Goal: Transaction & Acquisition: Purchase product/service

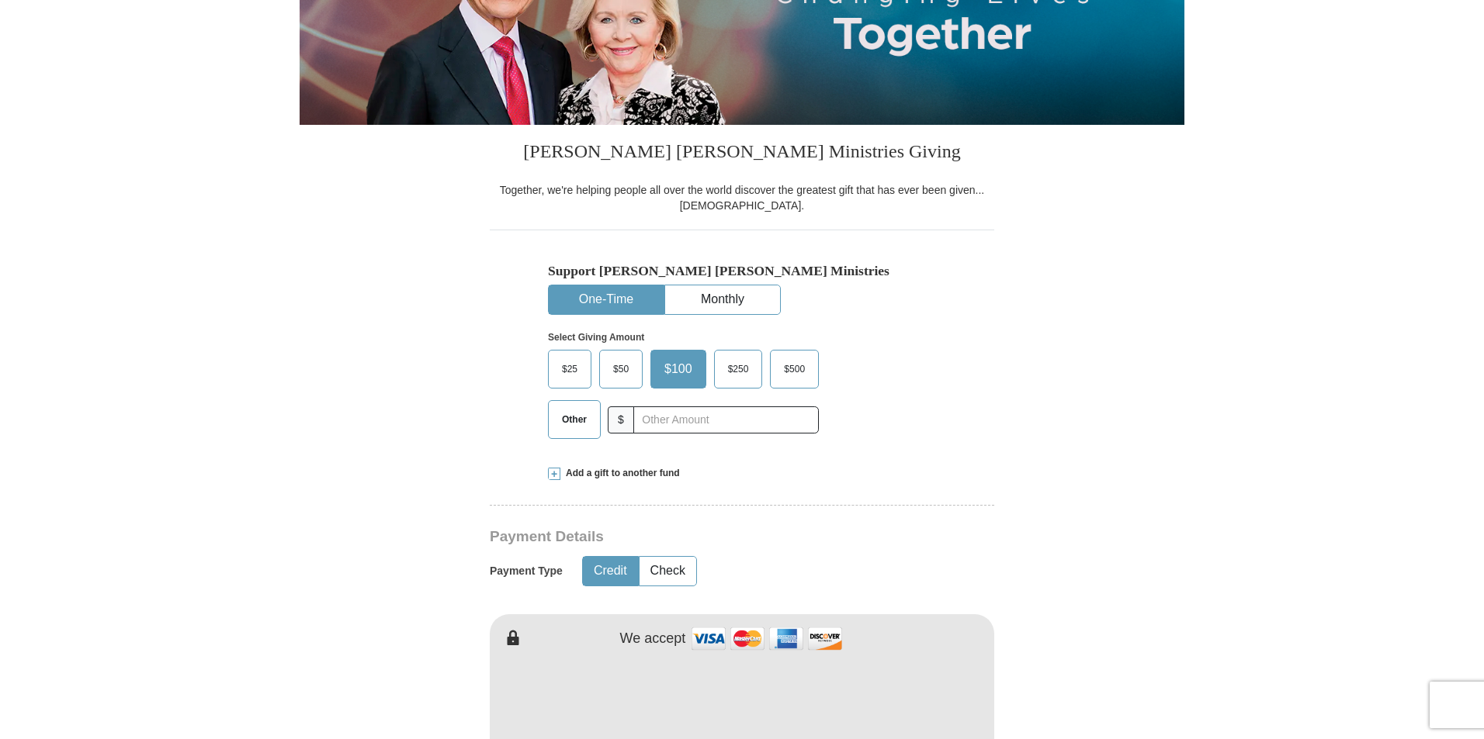
scroll to position [310, 0]
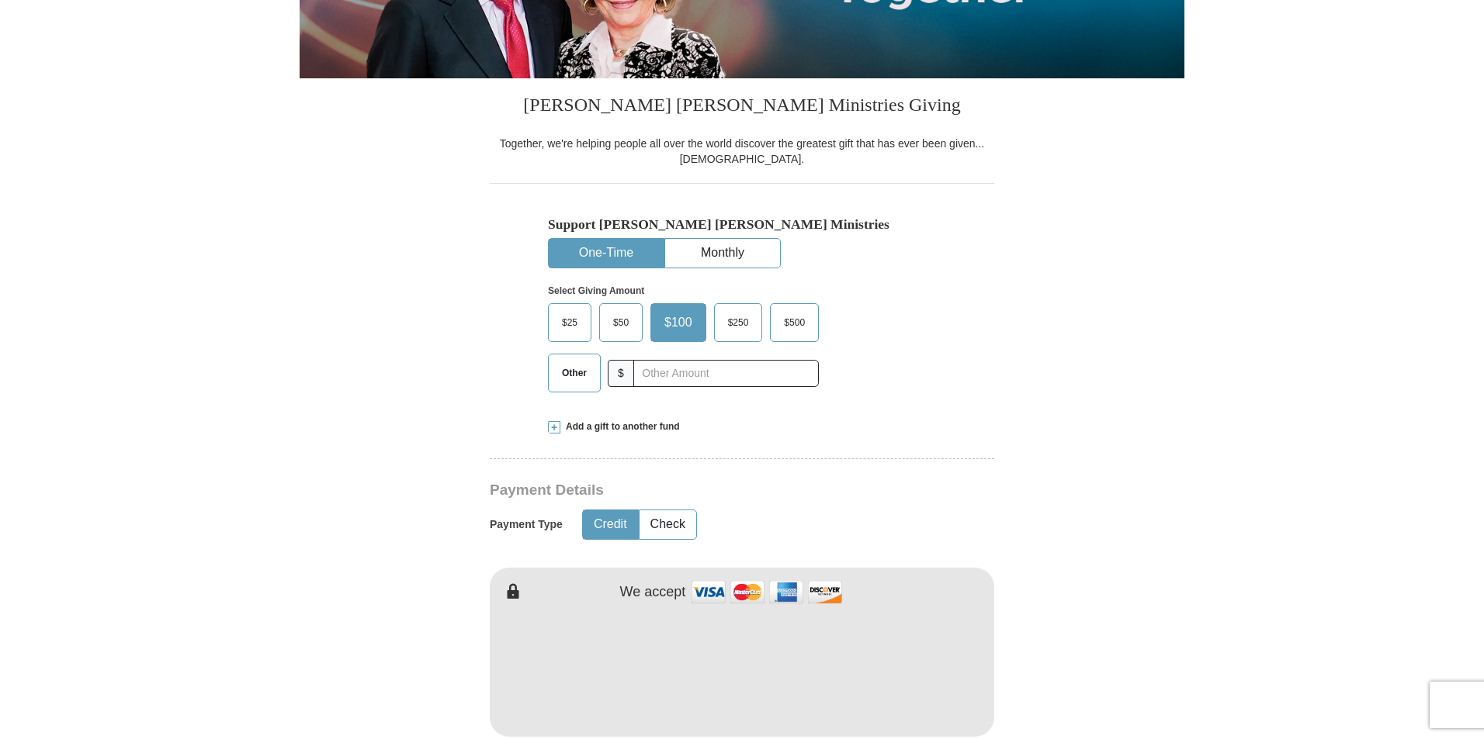
click at [554, 426] on span at bounding box center [554, 427] width 12 height 12
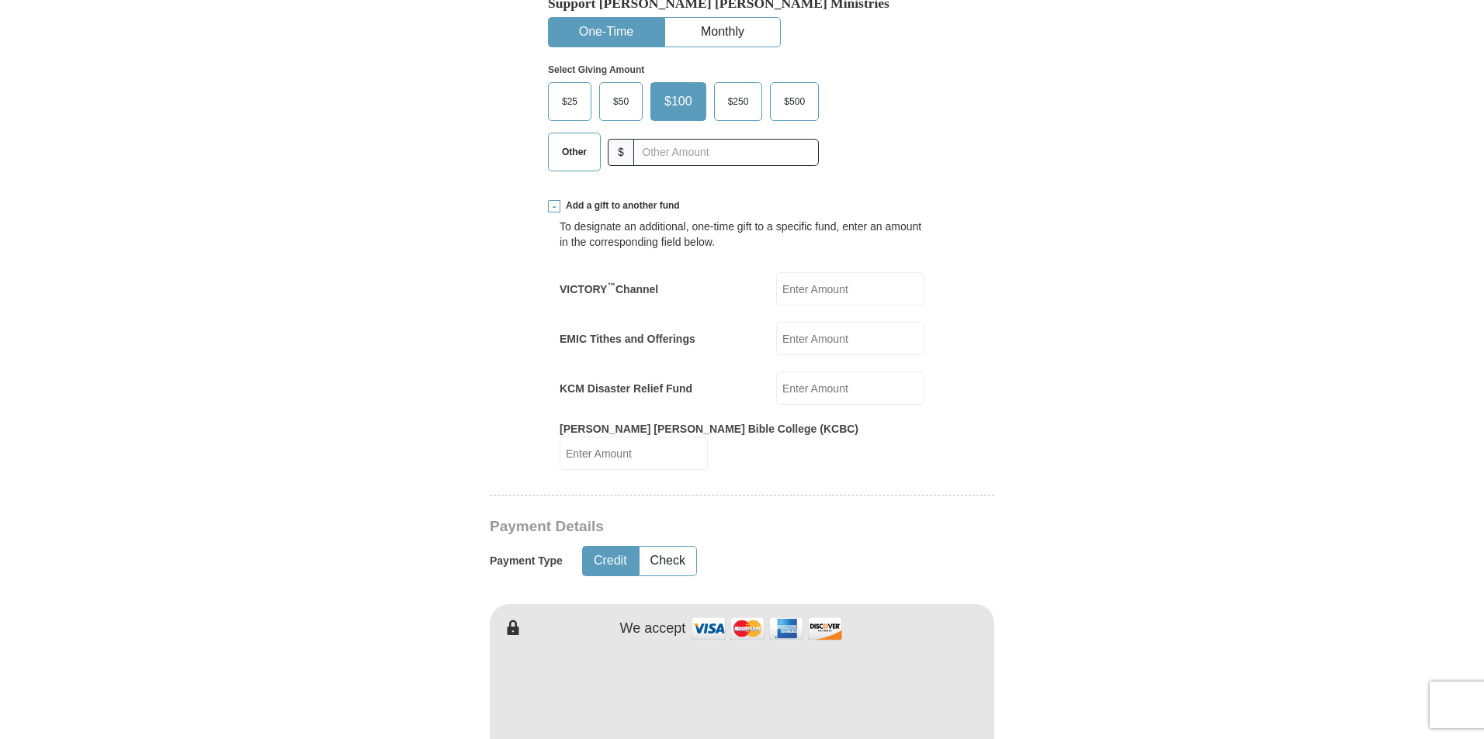
scroll to position [543, 0]
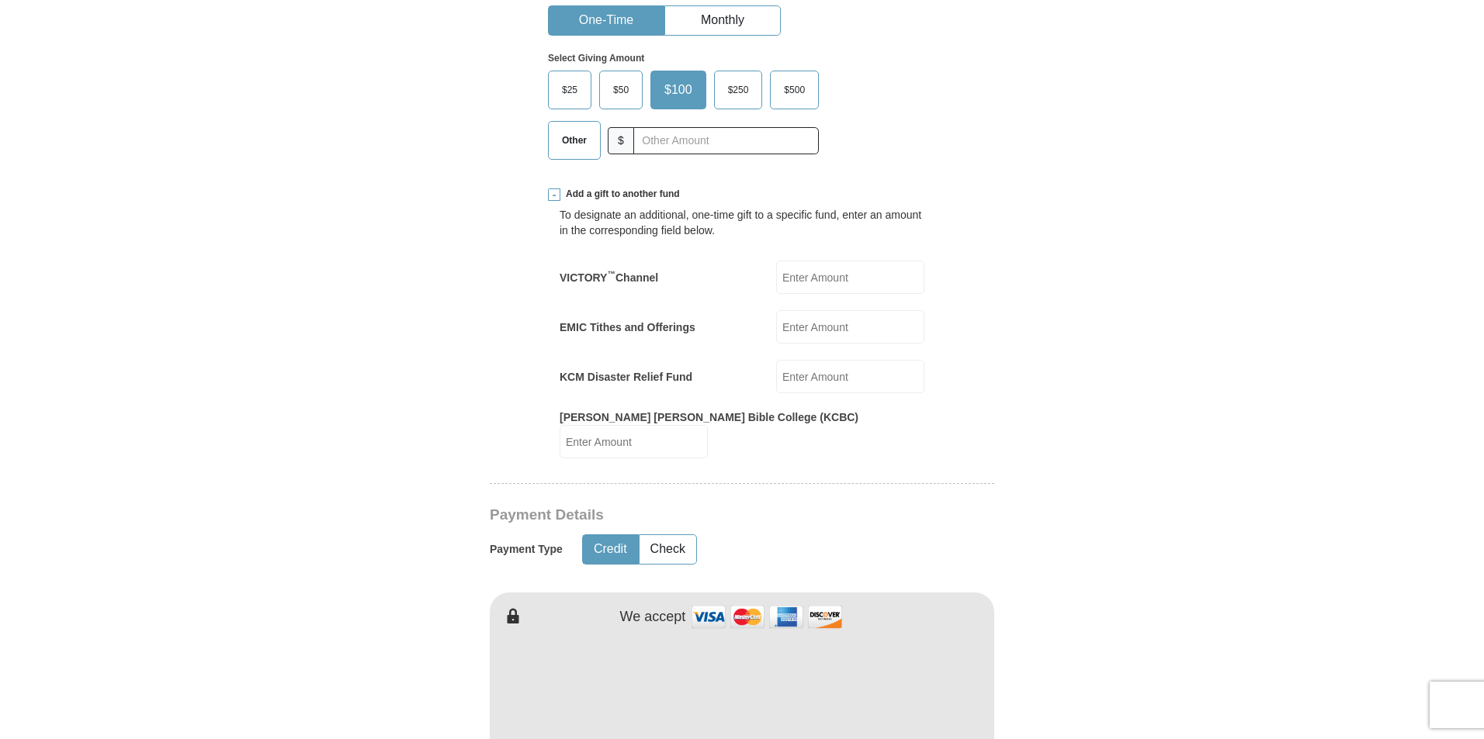
click at [812, 376] on input "KCM Disaster Relief Fund" at bounding box center [850, 376] width 148 height 33
type input "25.00"
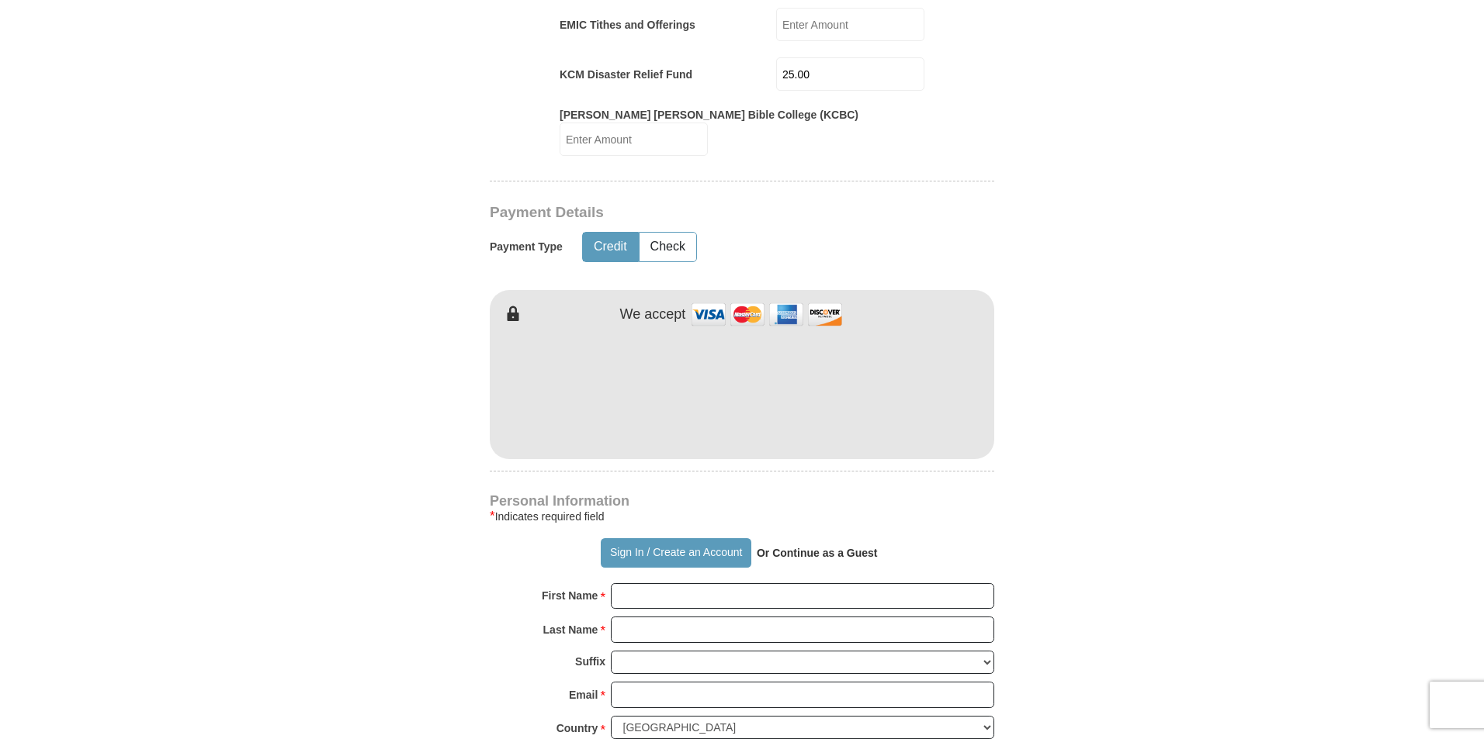
scroll to position [854, 0]
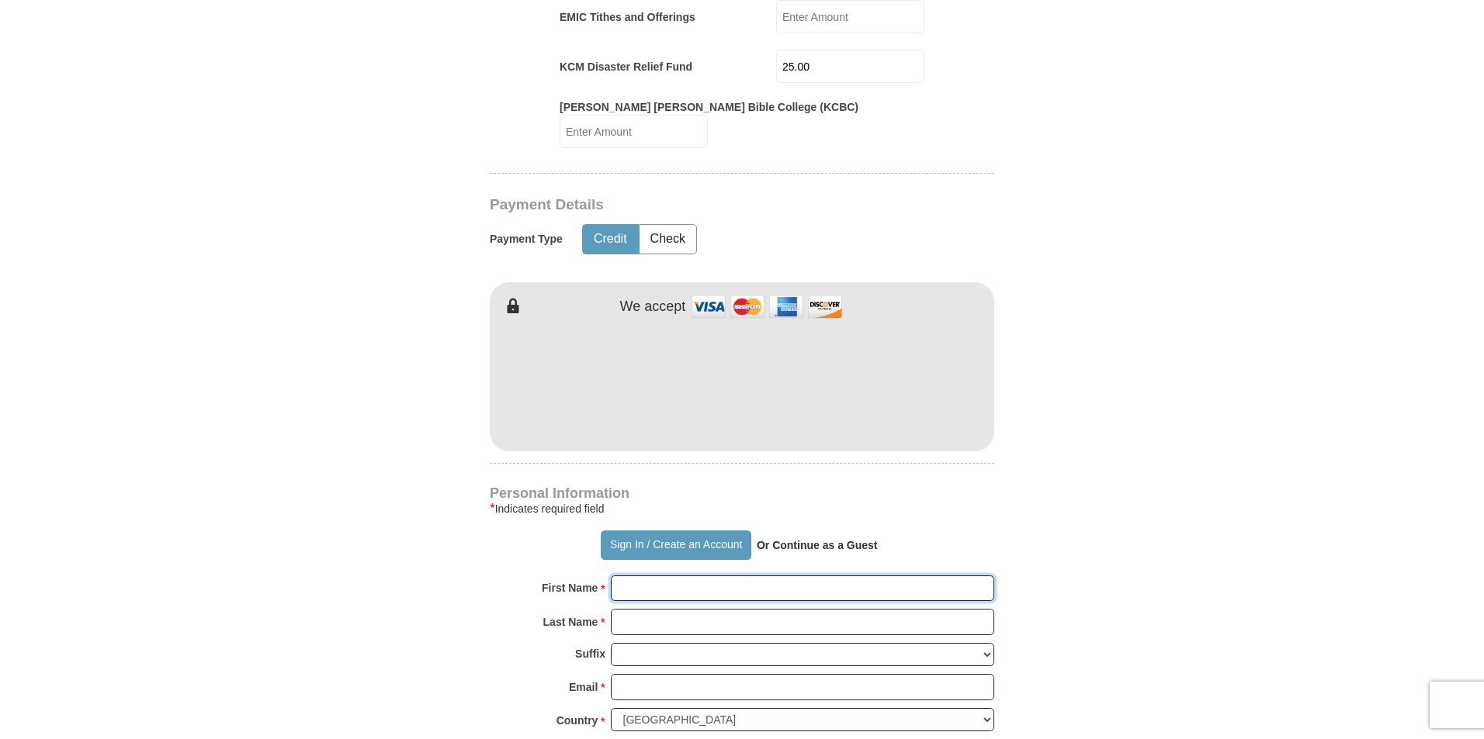
click at [636, 576] on input "First Name *" at bounding box center [802, 589] width 383 height 26
type input "[PERSON_NAME]"
click at [680, 609] on input "Last Name *" at bounding box center [802, 622] width 383 height 26
type input "Merrell"
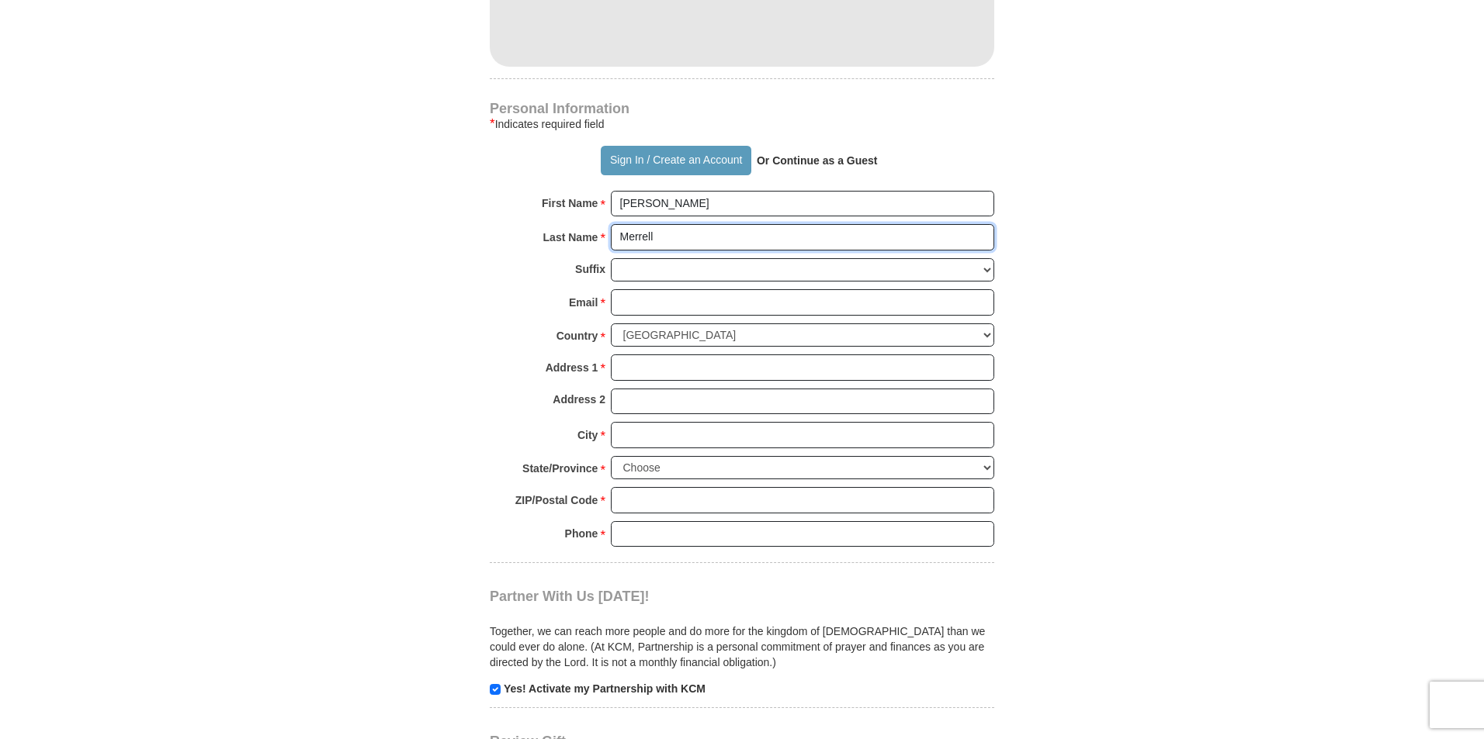
scroll to position [1242, 0]
click at [659, 286] on input "Email *" at bounding box center [802, 299] width 383 height 26
type input "[EMAIL_ADDRESS][DOMAIN_NAME]"
type input "[STREET_ADDRESS]"
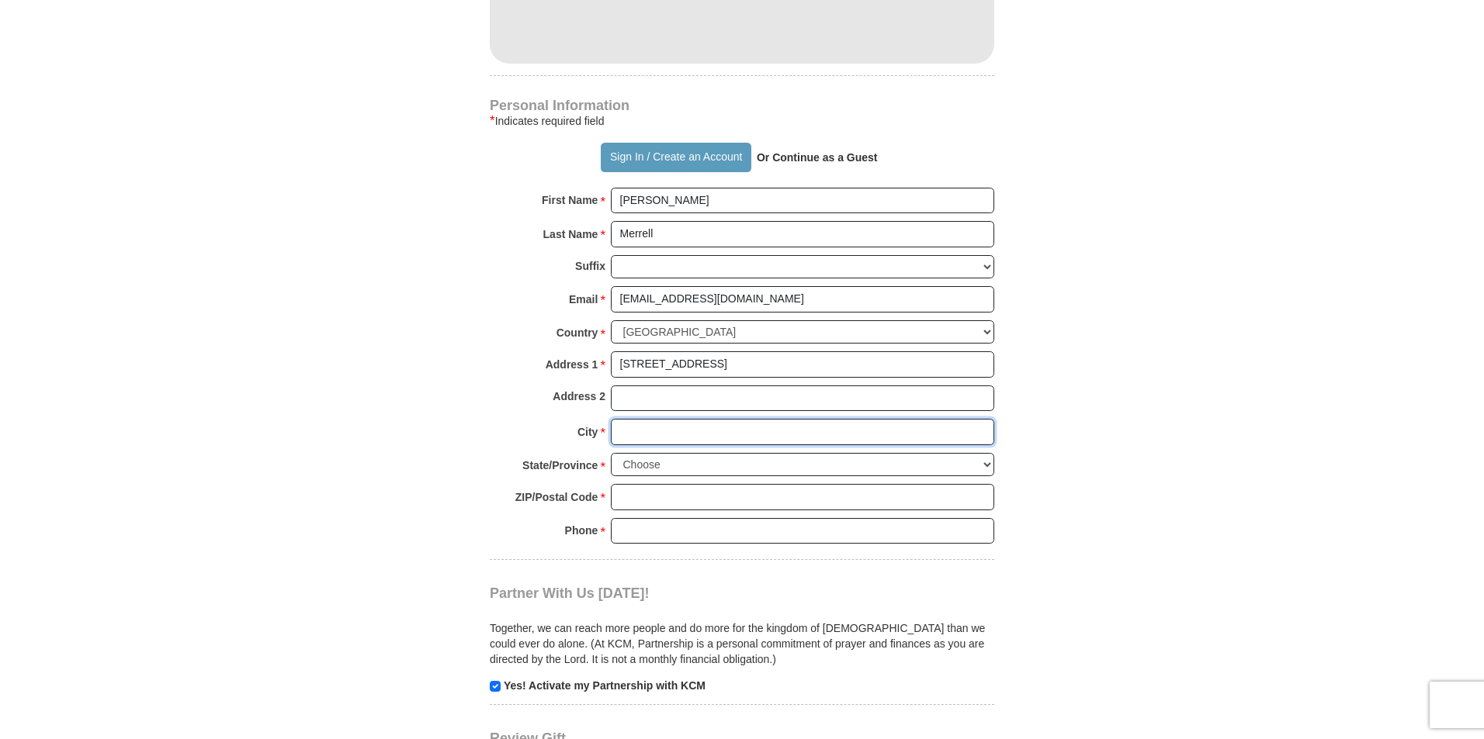
type input "Plainfield"
select select "IL"
type input "60586-7203"
type input "8152543612"
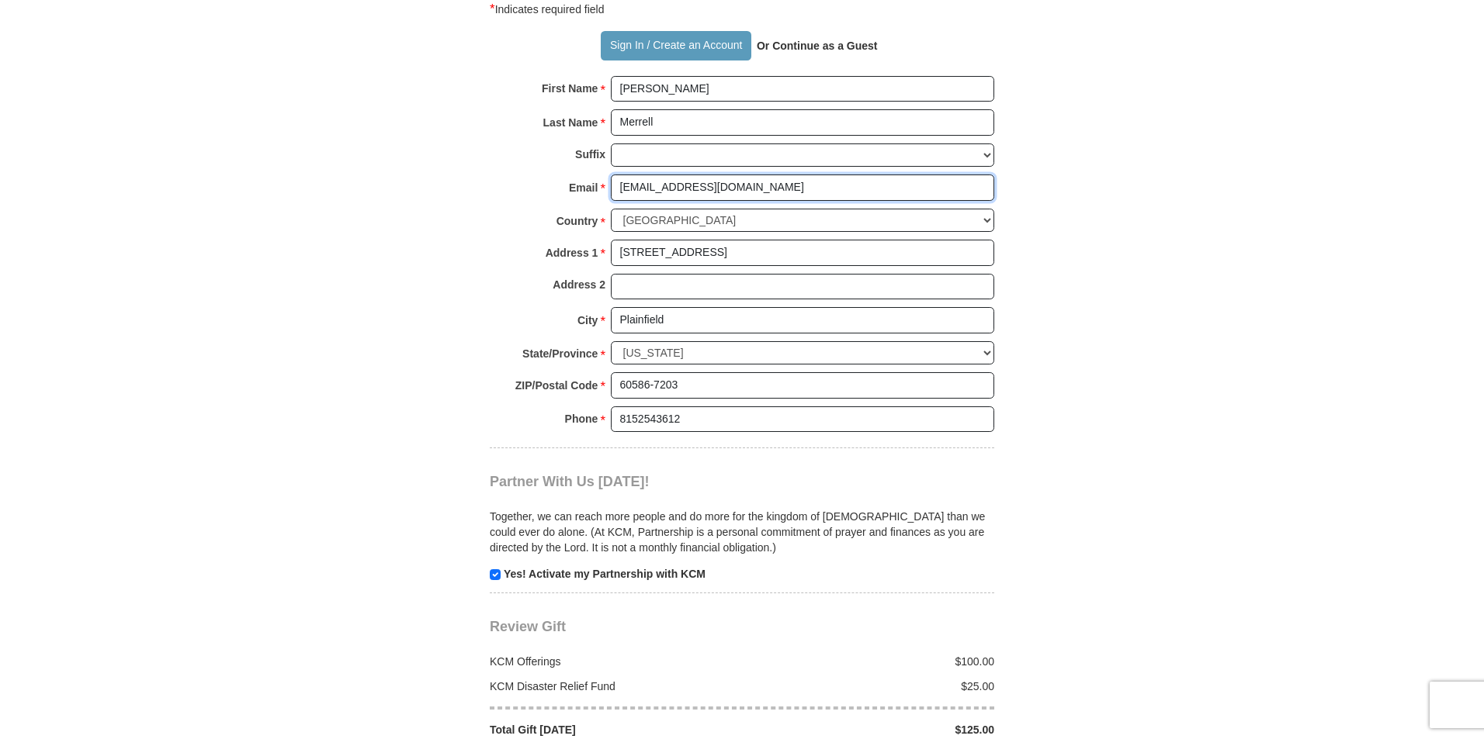
scroll to position [1397, 0]
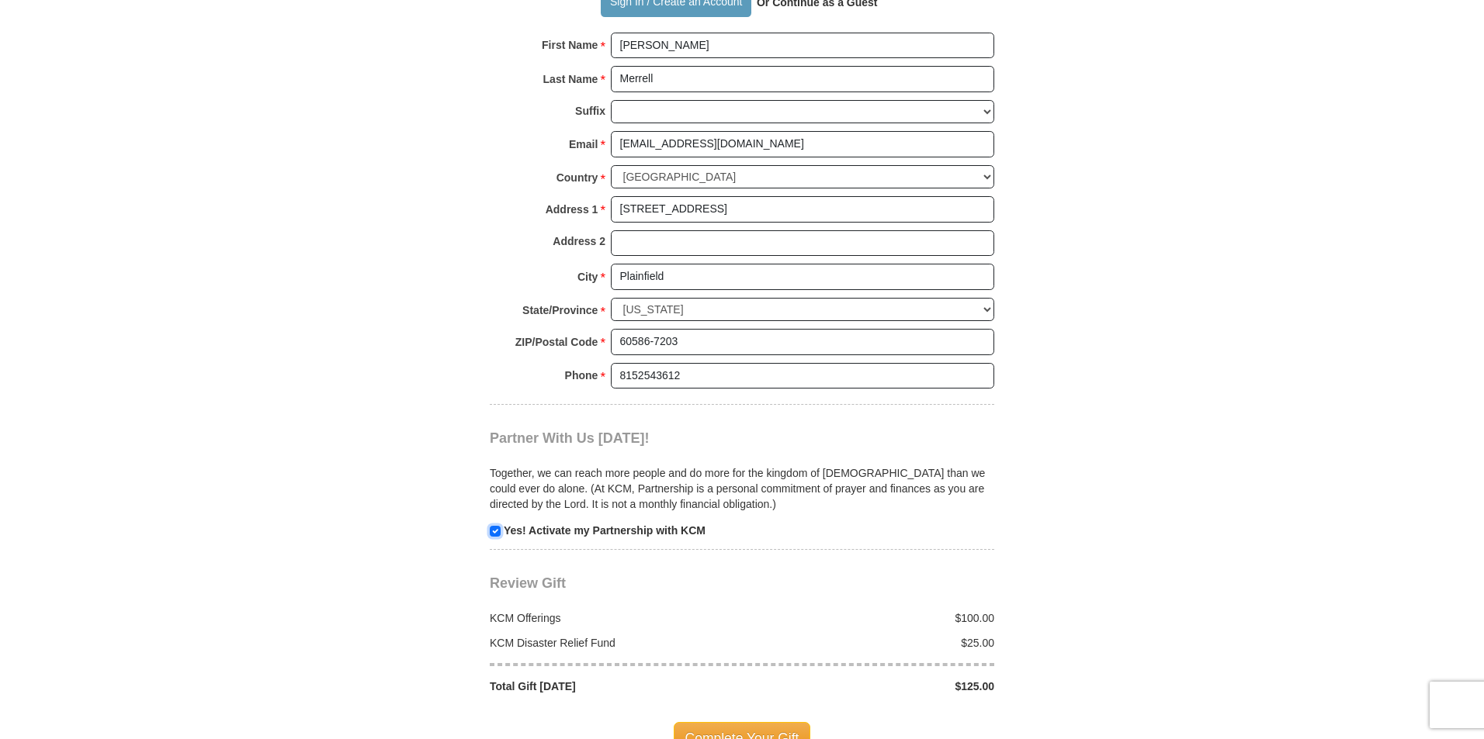
click at [499, 526] on input "checkbox" at bounding box center [495, 531] width 11 height 11
checkbox input "false"
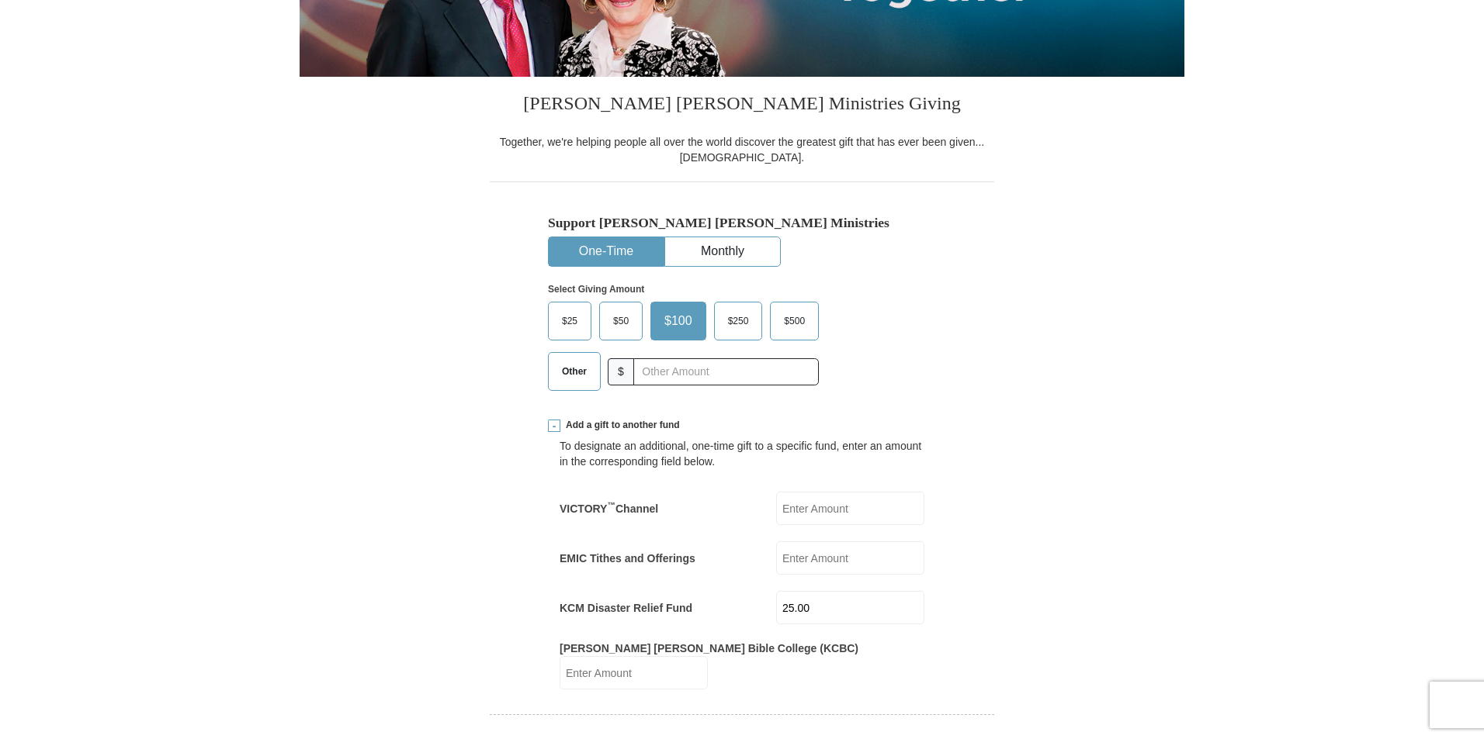
scroll to position [310, 0]
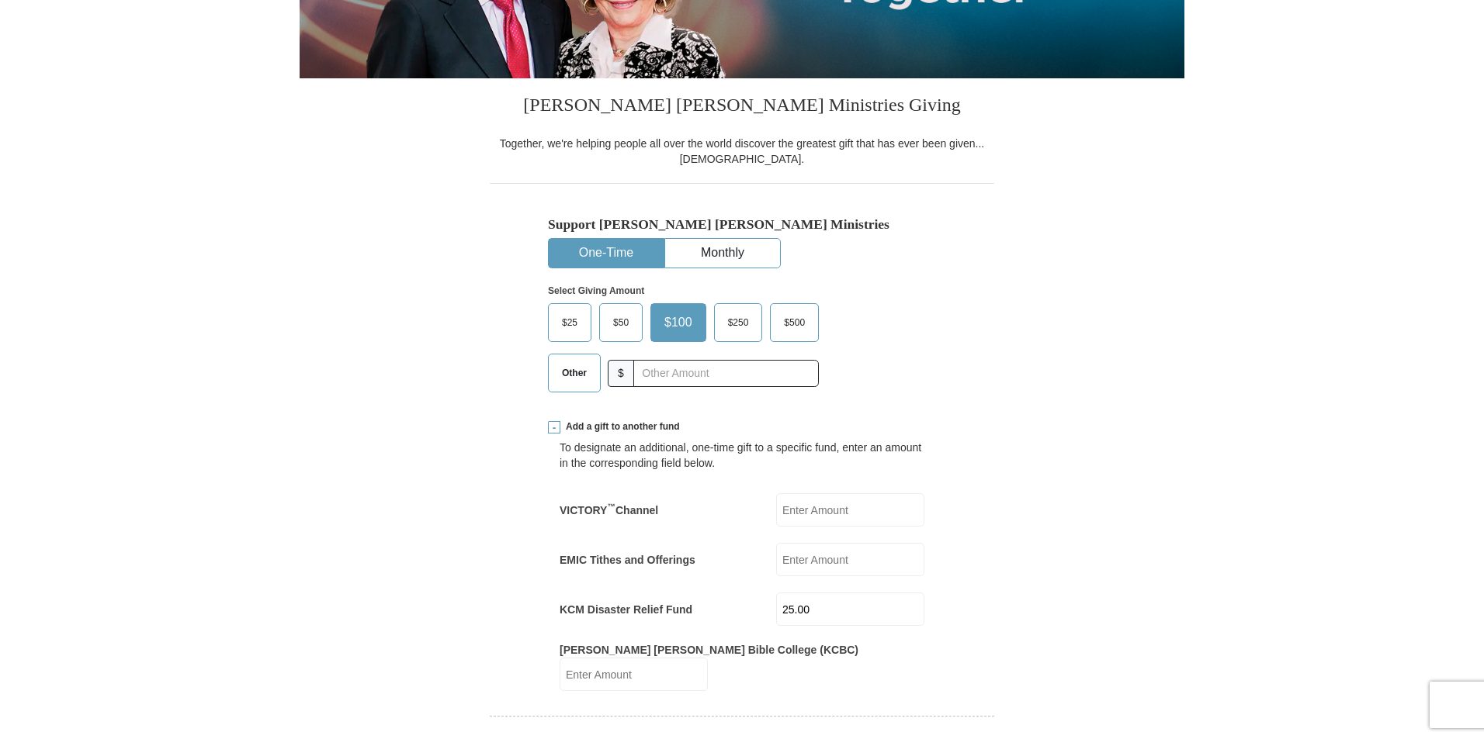
click at [583, 370] on span "Other" at bounding box center [574, 373] width 40 height 23
click at [0, 0] on input "Other" at bounding box center [0, 0] width 0 height 0
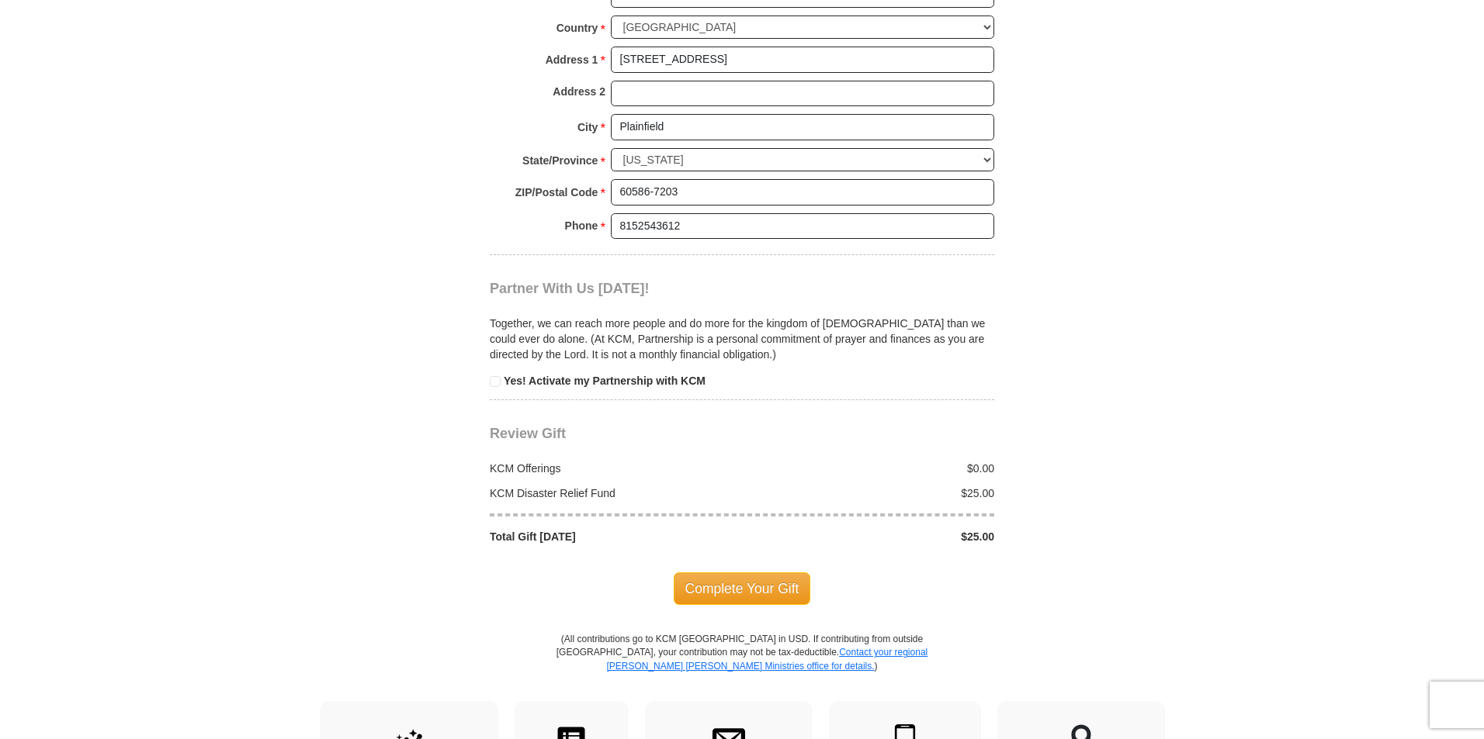
scroll to position [1552, 0]
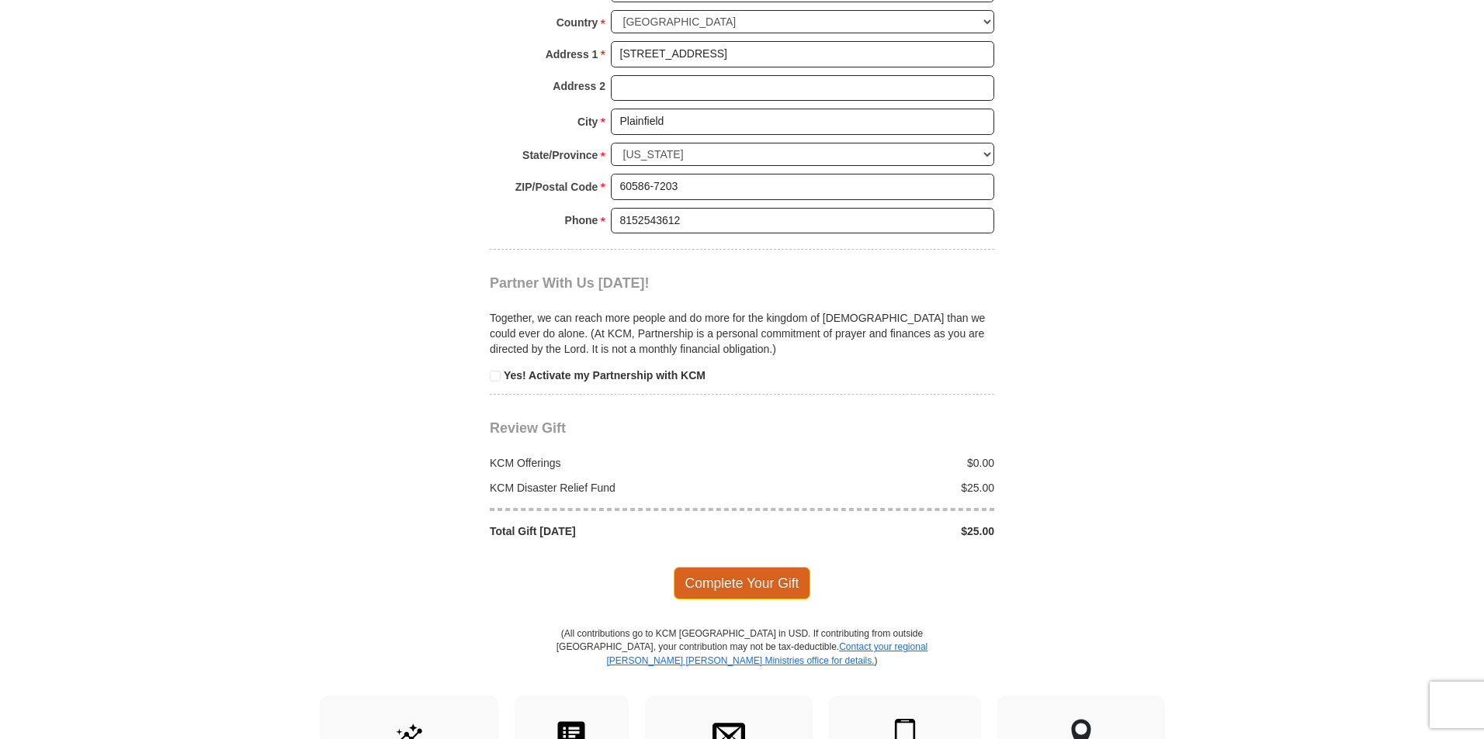
click at [757, 567] on span "Complete Your Gift" at bounding box center [742, 583] width 137 height 33
